Goal: Navigation & Orientation: Find specific page/section

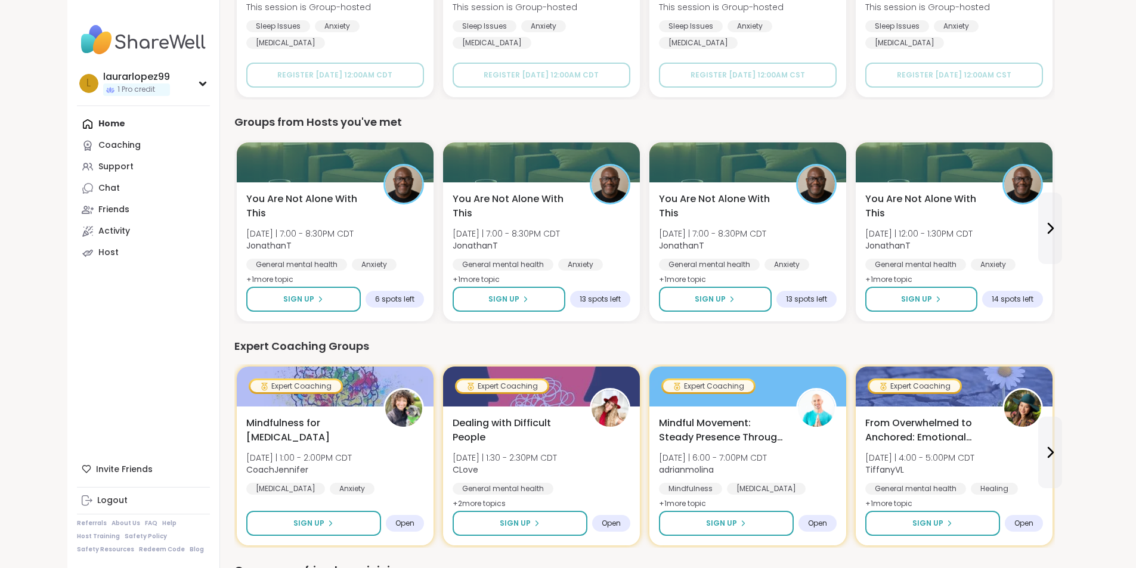
scroll to position [417, 0]
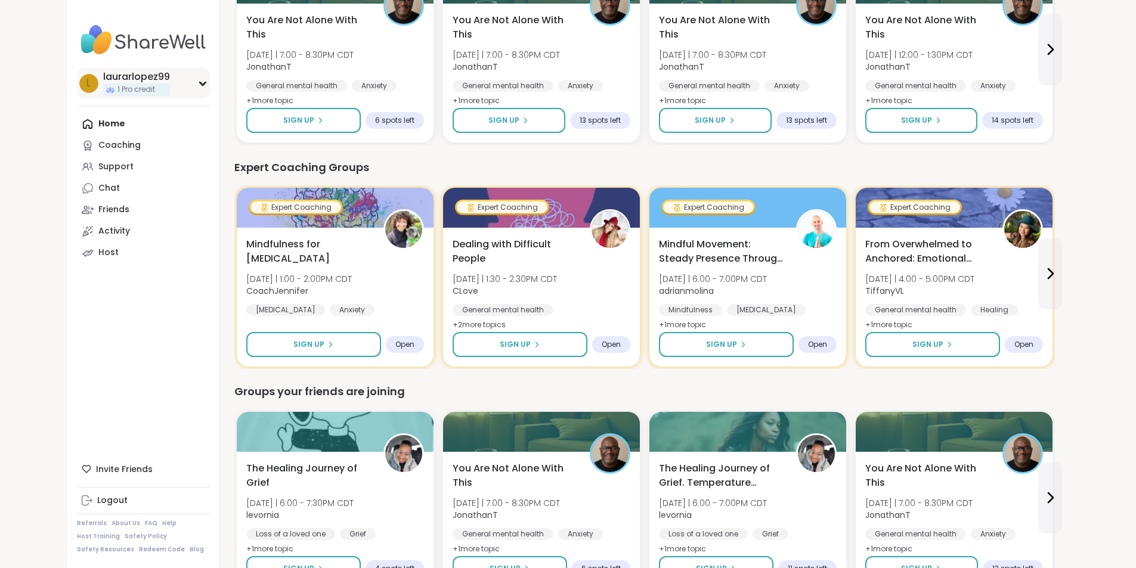
click at [131, 95] on div "l laurarlopez99 1 Pro credit" at bounding box center [143, 83] width 133 height 30
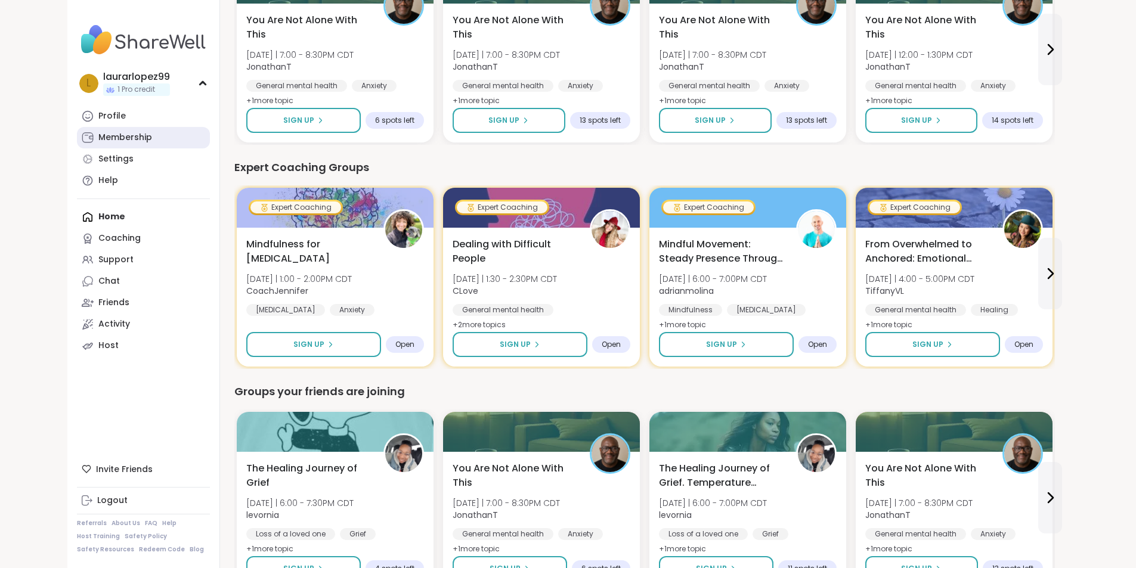
click at [98, 141] on div "Membership" at bounding box center [125, 138] width 54 height 12
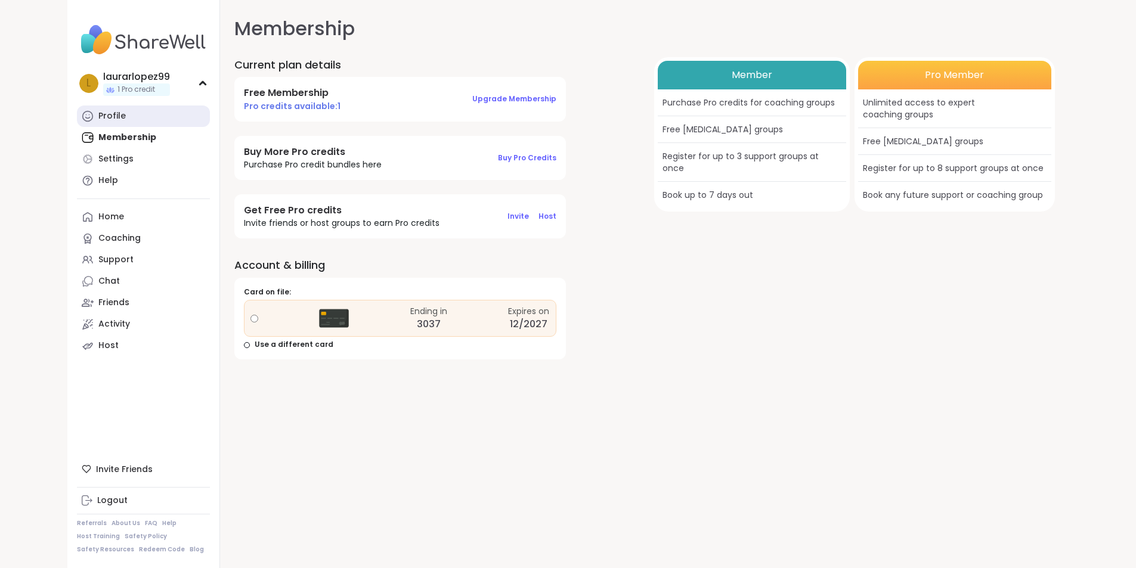
click at [77, 109] on link "Profile" at bounding box center [143, 116] width 133 height 21
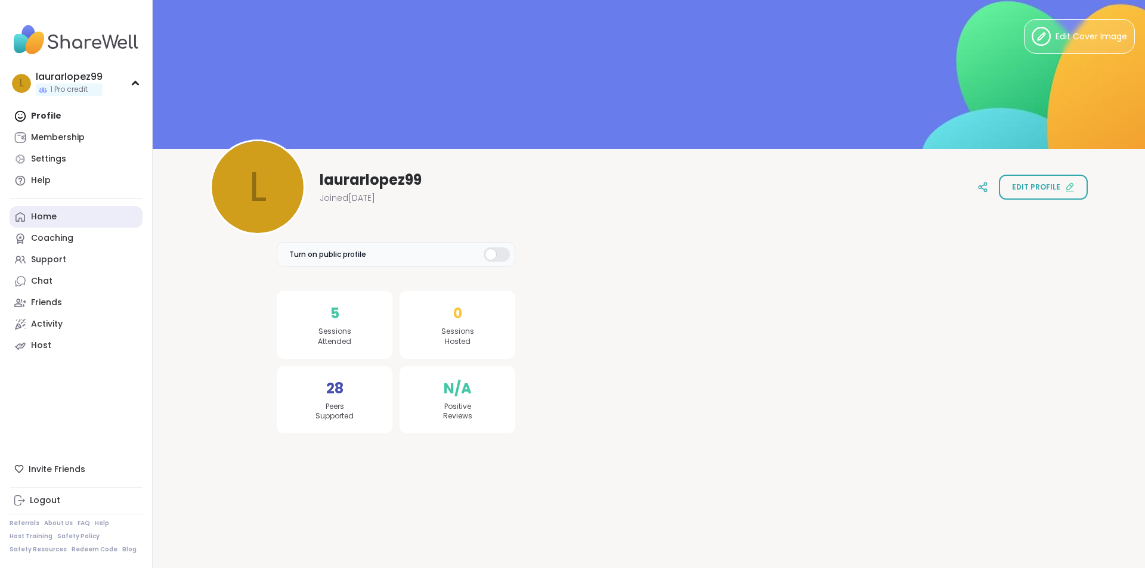
click at [42, 219] on div "Home" at bounding box center [44, 217] width 26 height 12
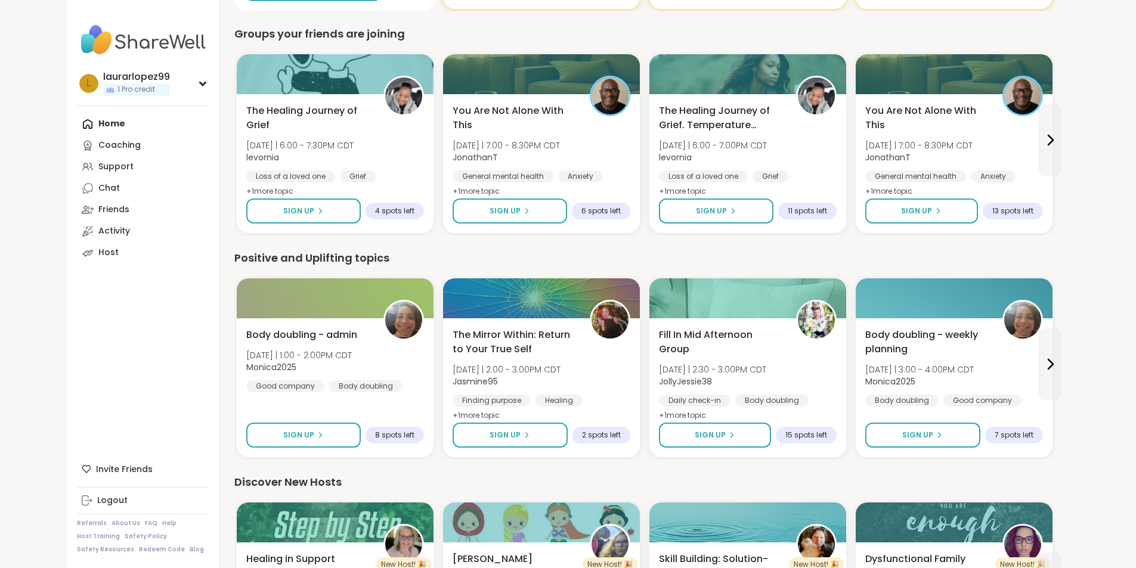
scroll to position [895, 0]
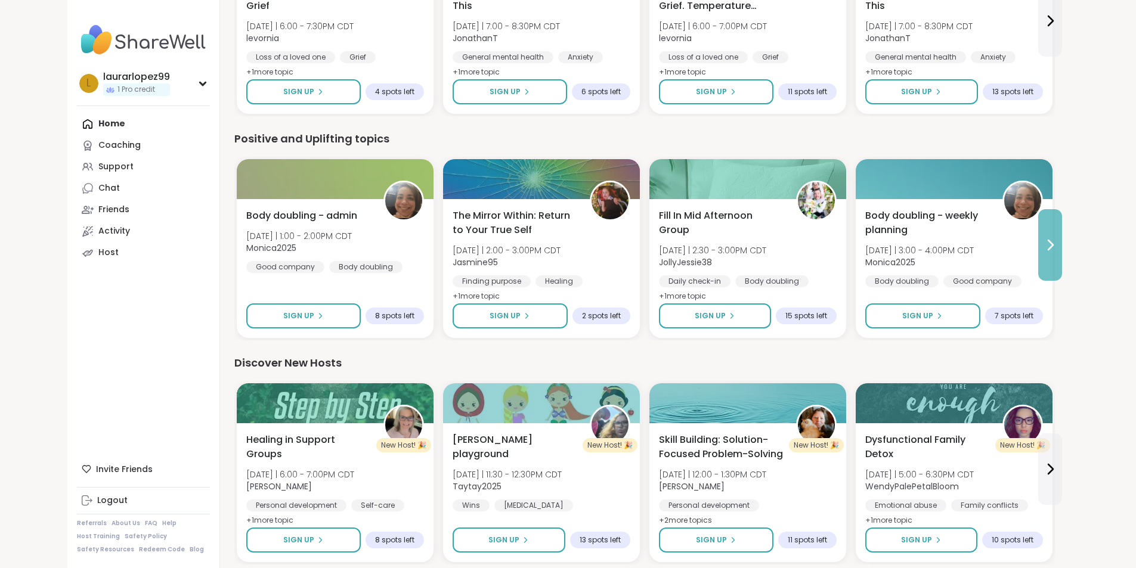
click at [1062, 236] on button at bounding box center [1050, 245] width 24 height 72
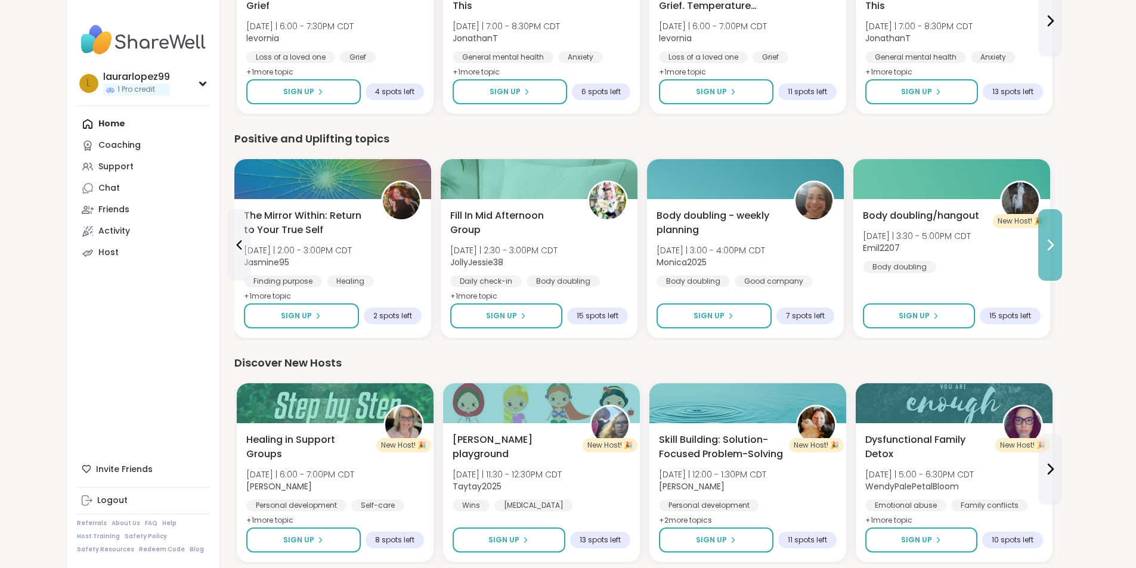
click at [1062, 236] on button at bounding box center [1050, 245] width 24 height 72
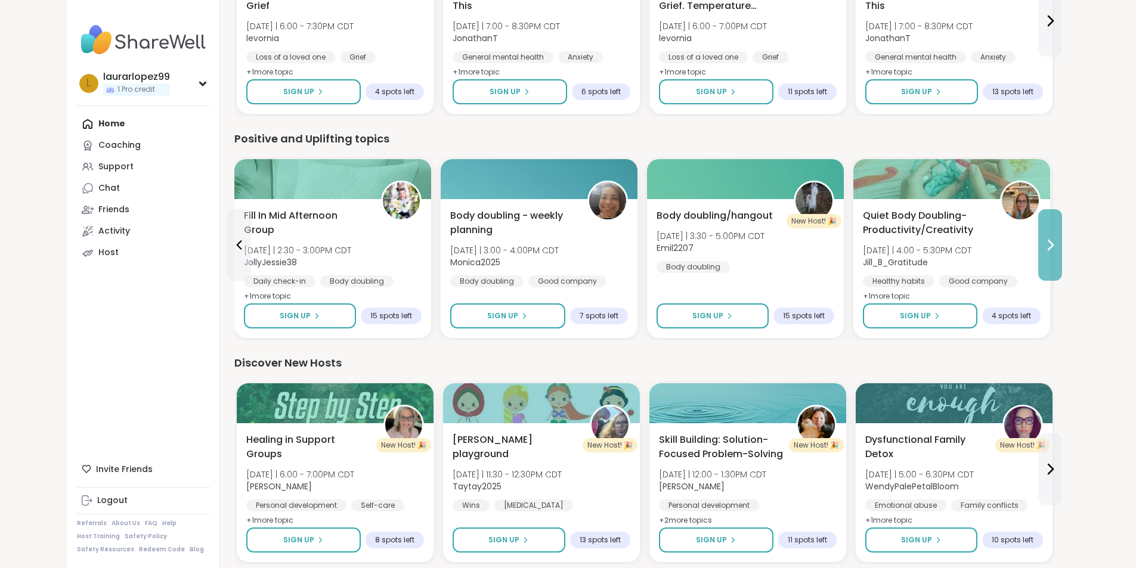
click at [1062, 236] on button at bounding box center [1050, 245] width 24 height 72
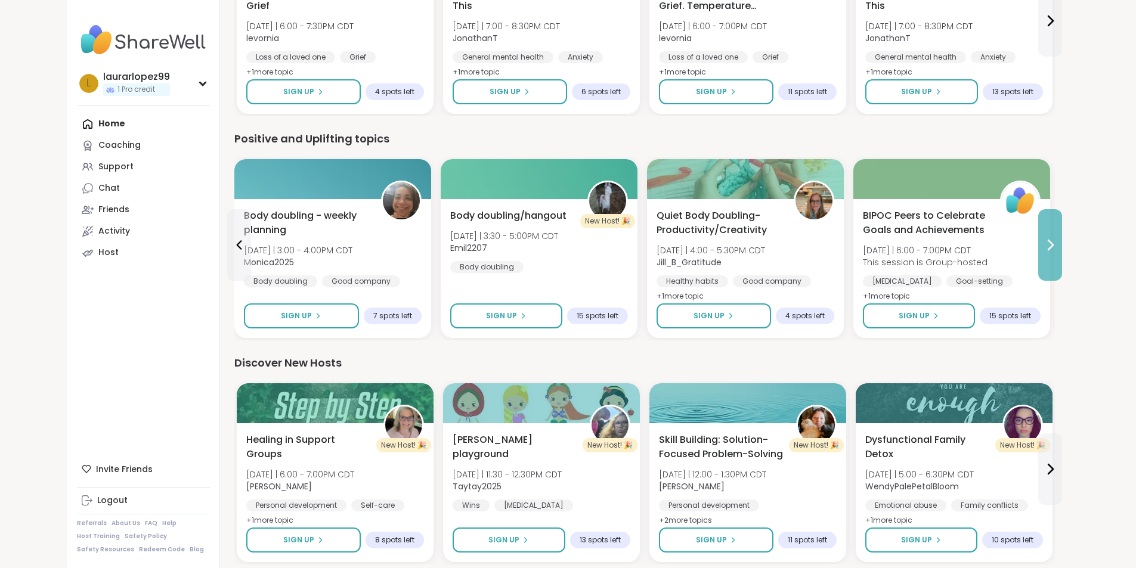
click at [1062, 236] on button at bounding box center [1050, 245] width 24 height 72
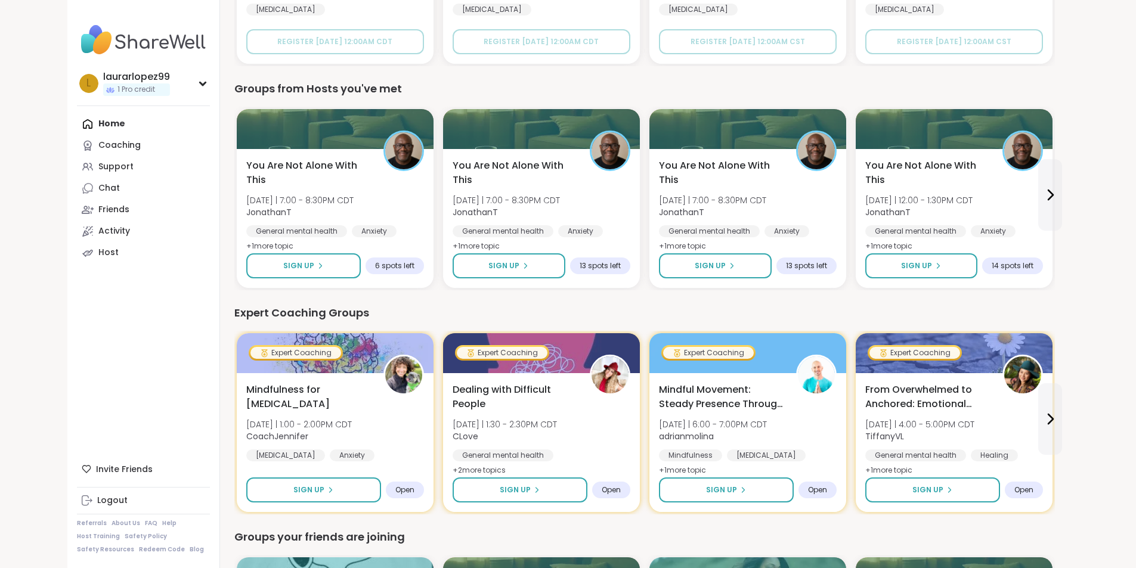
scroll to position [0, 0]
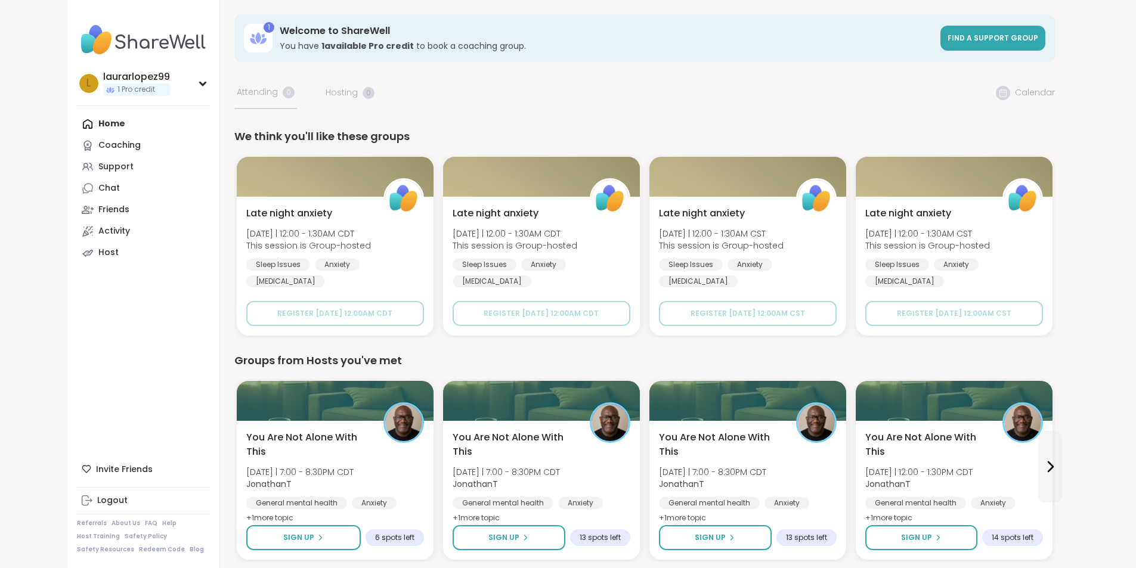
click at [77, 124] on div "Home Coaching Support Chat Friends Activity Host" at bounding box center [143, 188] width 133 height 150
